Goal: Task Accomplishment & Management: Complete application form

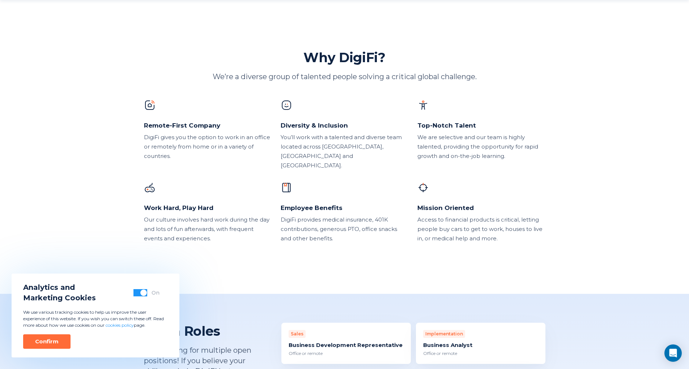
scroll to position [398, 0]
drag, startPoint x: 170, startPoint y: 136, endPoint x: 235, endPoint y: 145, distance: 66.1
click at [235, 145] on div "DigiFi gives you the option to work in an office or remotely from home or in a …" at bounding box center [208, 146] width 128 height 28
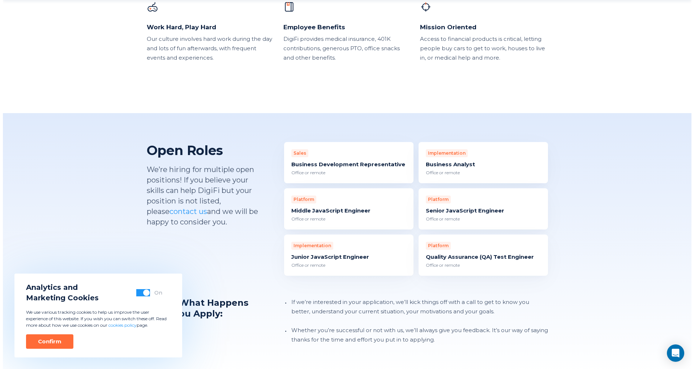
scroll to position [578, 0]
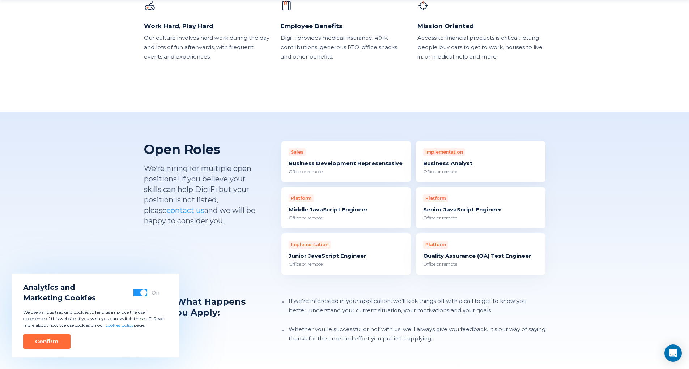
click at [462, 160] on div "Business Analyst" at bounding box center [480, 163] width 115 height 7
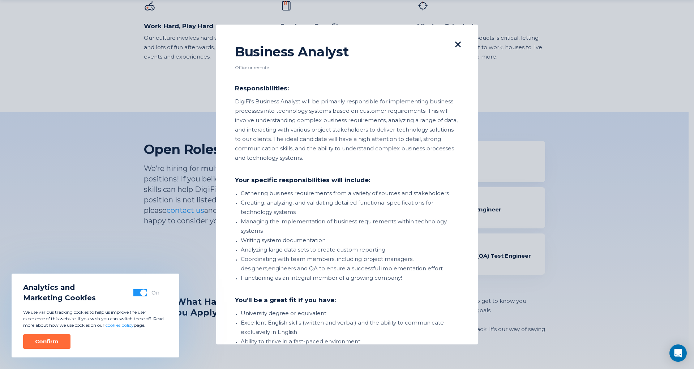
click at [455, 44] on icon at bounding box center [458, 45] width 6 height 6
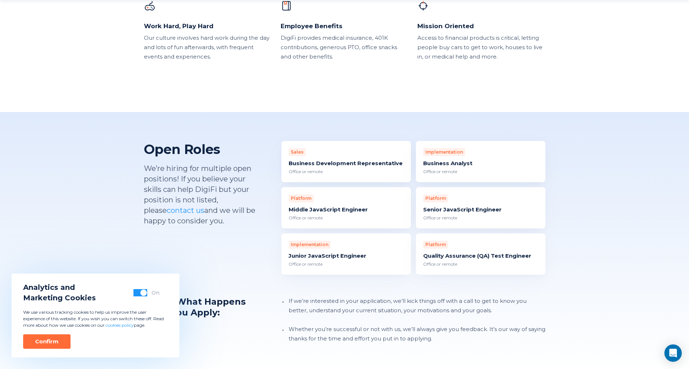
click at [477, 252] on div "Quality Assurance (QA) Test Engineer" at bounding box center [480, 255] width 115 height 7
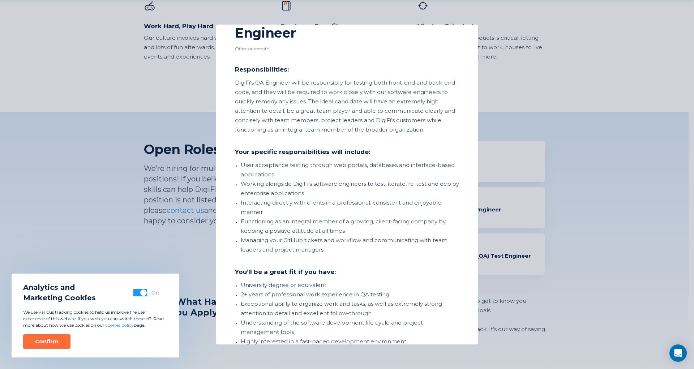
scroll to position [36, 0]
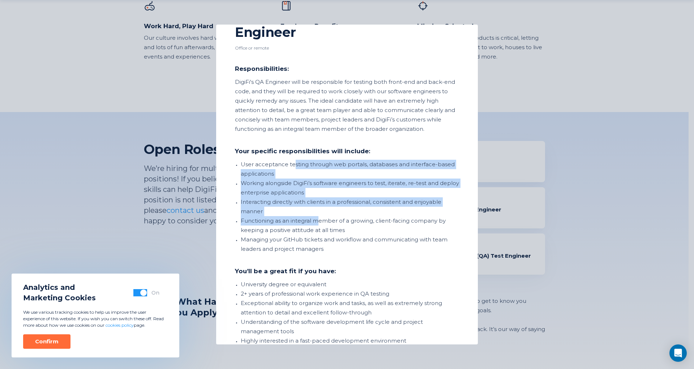
drag, startPoint x: 292, startPoint y: 165, endPoint x: 325, endPoint y: 218, distance: 62.6
click at [320, 217] on ul "User acceptance testing through web portals, databases and interface-based appl…" at bounding box center [350, 207] width 218 height 94
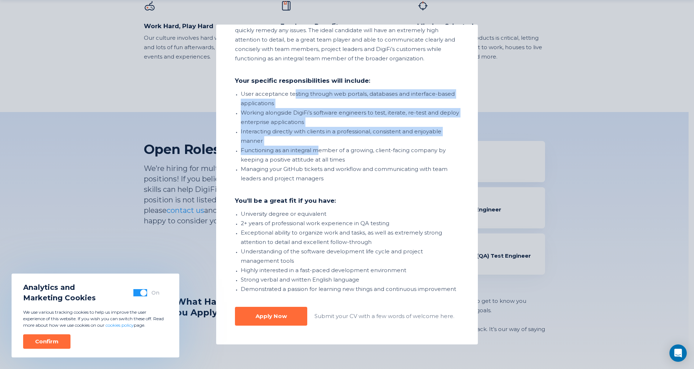
scroll to position [116, 0]
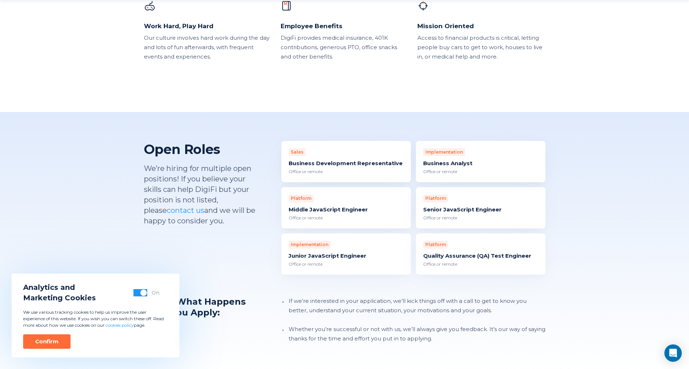
click at [454, 160] on div "Business Analyst" at bounding box center [480, 163] width 115 height 7
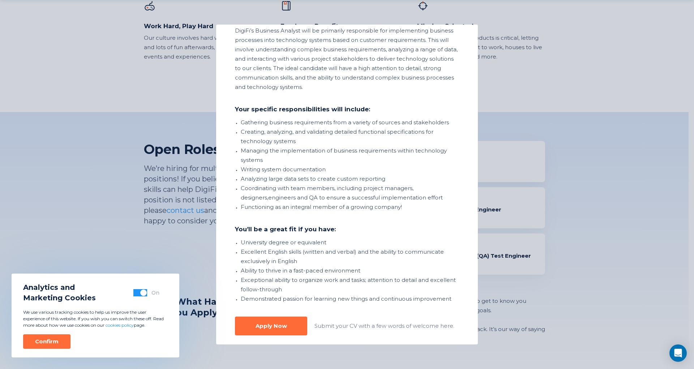
scroll to position [81, 0]
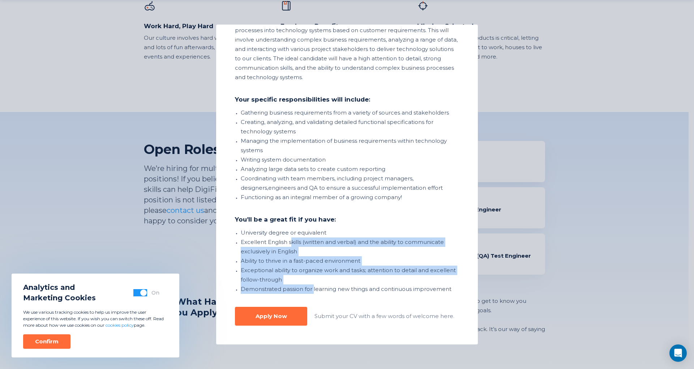
drag, startPoint x: 295, startPoint y: 243, endPoint x: 312, endPoint y: 291, distance: 51.0
click at [312, 291] on ul "University degree or equivalent Excellent English skills (written and verbal) a…" at bounding box center [350, 261] width 218 height 66
click at [291, 318] on button "Apply Now" at bounding box center [271, 316] width 72 height 19
click at [371, 273] on li "Exceptional ability to organize work and tasks; attention to detail and excelle…" at bounding box center [350, 275] width 218 height 19
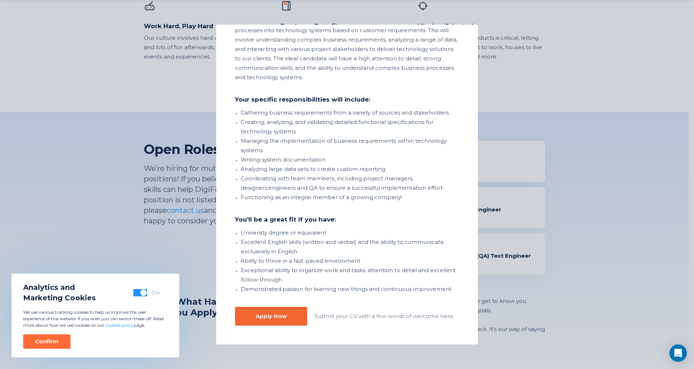
click at [290, 317] on button "Apply Now" at bounding box center [271, 316] width 72 height 19
click at [57, 346] on button "Confirm" at bounding box center [46, 341] width 47 height 14
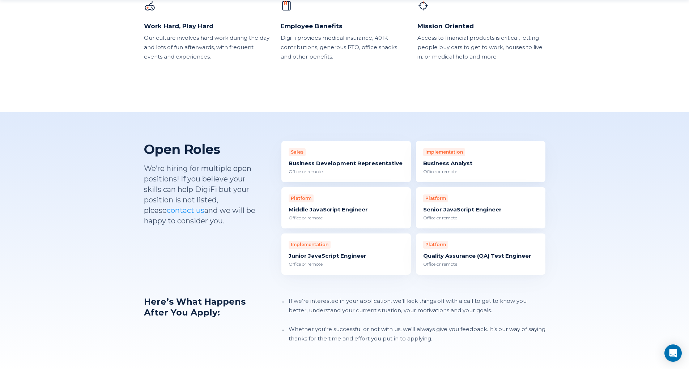
click at [452, 160] on div "Business Analyst" at bounding box center [480, 163] width 115 height 7
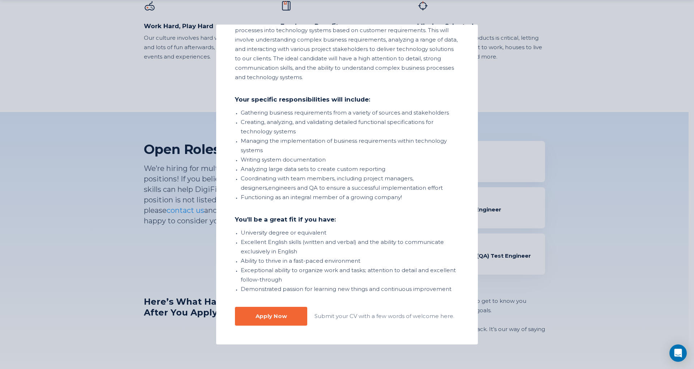
click at [296, 315] on button "Apply Now" at bounding box center [271, 316] width 72 height 19
click at [265, 318] on div "Apply Now" at bounding box center [271, 316] width 31 height 7
